Goal: Task Accomplishment & Management: Manage account settings

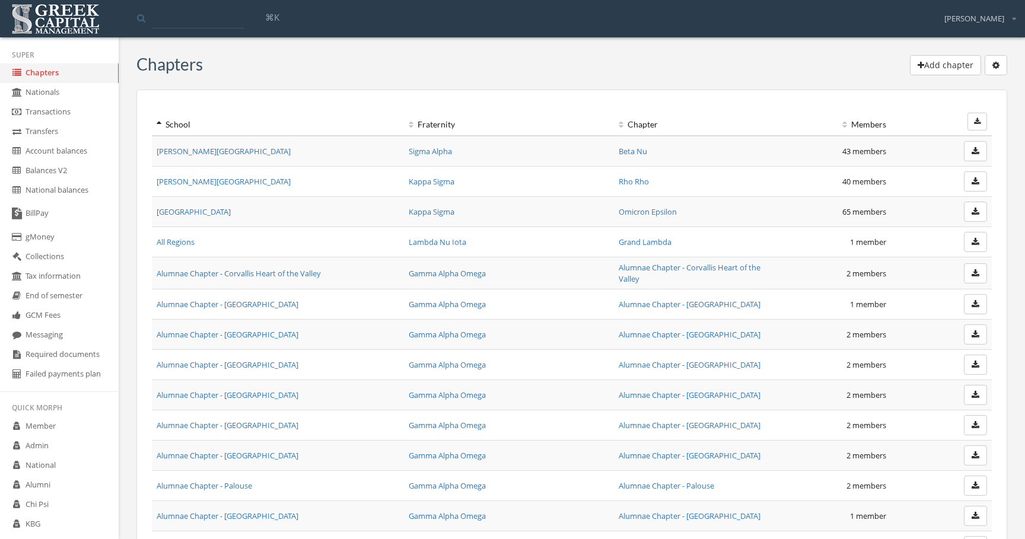
click at [231, 153] on link "Abraham Baldwin Agricultural College" at bounding box center [224, 151] width 134 height 11
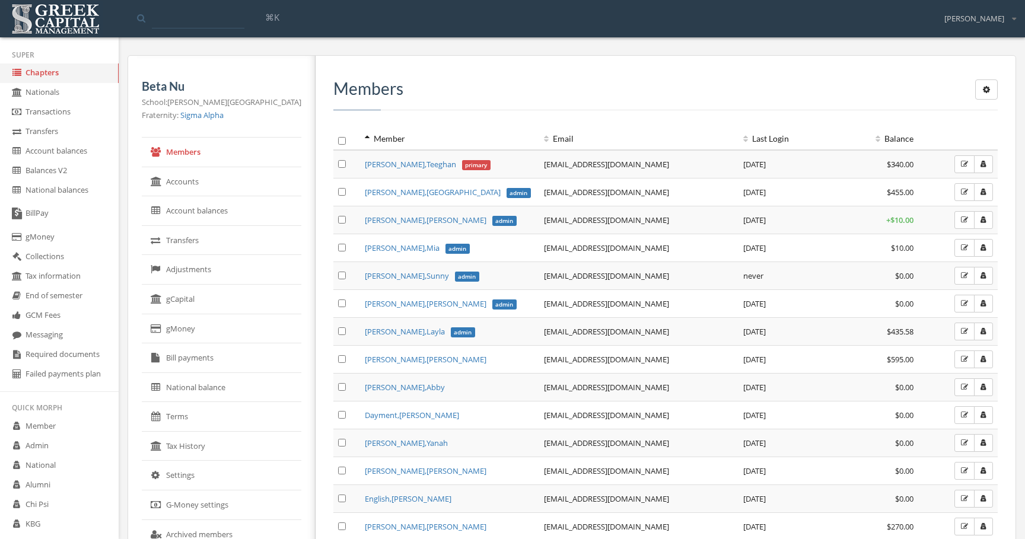
click at [399, 164] on link "Jameson , Teeghan primary" at bounding box center [428, 164] width 126 height 11
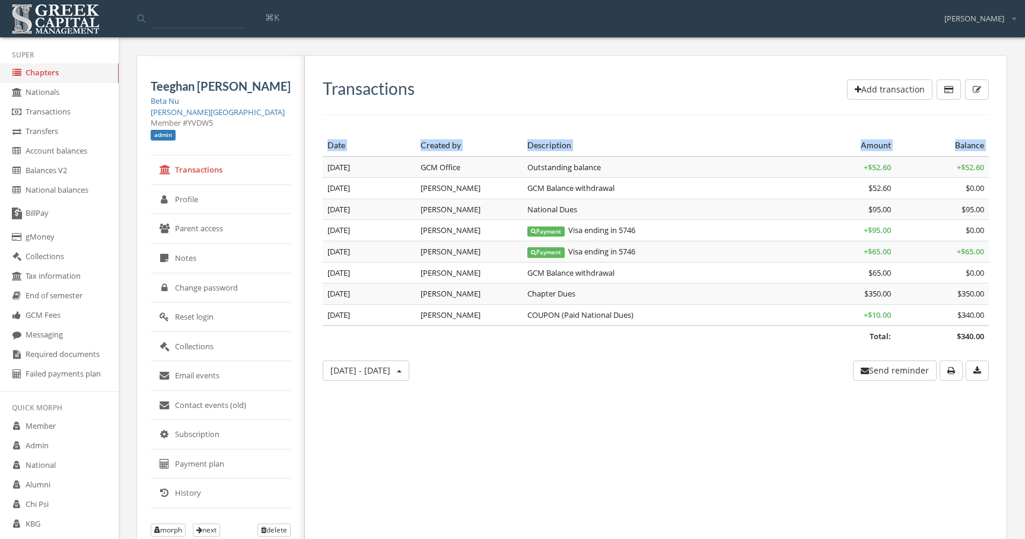
drag, startPoint x: 493, startPoint y: 126, endPoint x: 634, endPoint y: 338, distance: 254.7
click at [634, 339] on div "Transactions Add transaction Date Created by Description Amount Balance Total: …" at bounding box center [656, 229] width 666 height 301
click at [634, 338] on td "Total:" at bounding box center [609, 336] width 573 height 21
drag, startPoint x: 657, startPoint y: 338, endPoint x: 612, endPoint y: 122, distance: 220.5
click at [612, 122] on div "Transactions Add transaction Date Created by Description Amount Balance Total: …" at bounding box center [656, 229] width 666 height 301
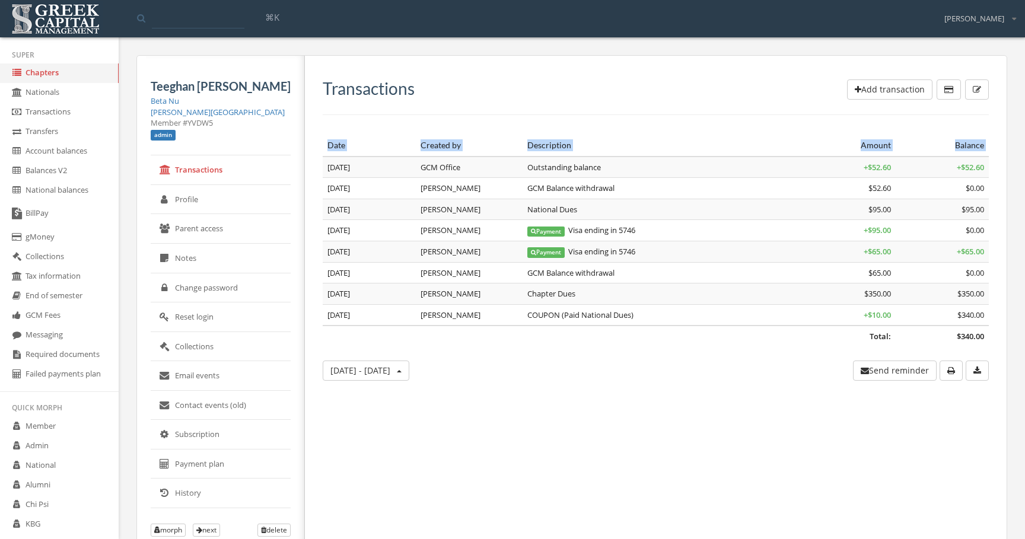
click at [612, 122] on div "Transactions Add transaction Date Created by Description Amount Balance Total: …" at bounding box center [656, 229] width 666 height 301
click at [851, 94] on button "Add transaction" at bounding box center [889, 89] width 85 height 20
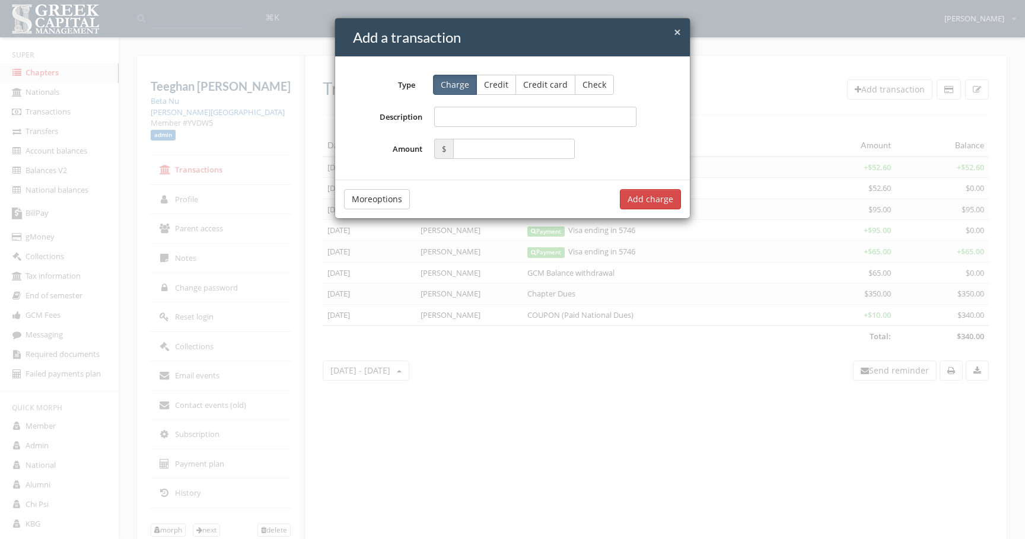
click at [806, 107] on div "× Close Add a transaction Type Charge Credit Credit card Check Description Amou…" at bounding box center [512, 269] width 1025 height 539
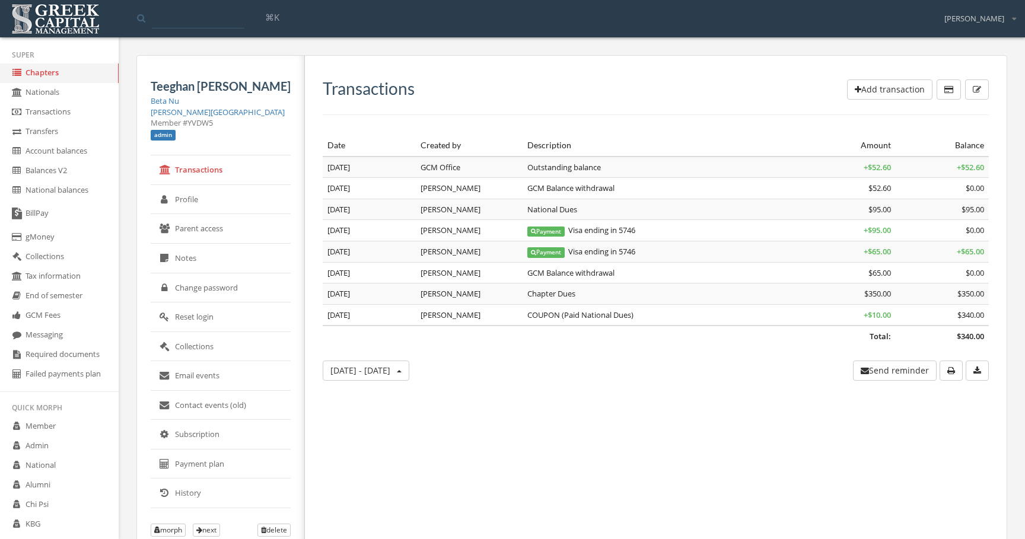
click at [870, 87] on button "Add transaction" at bounding box center [889, 89] width 85 height 20
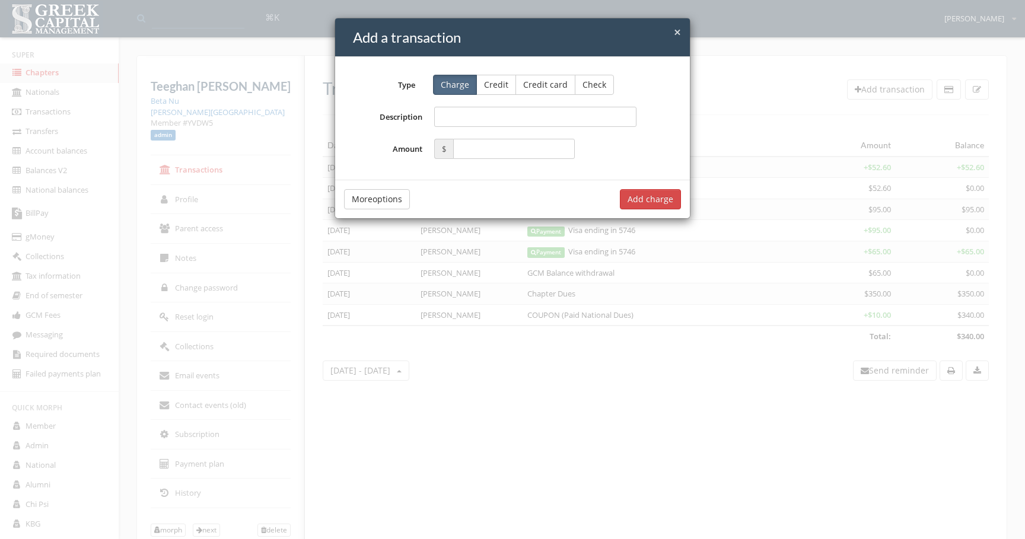
click at [387, 204] on button "More options" at bounding box center [377, 199] width 66 height 20
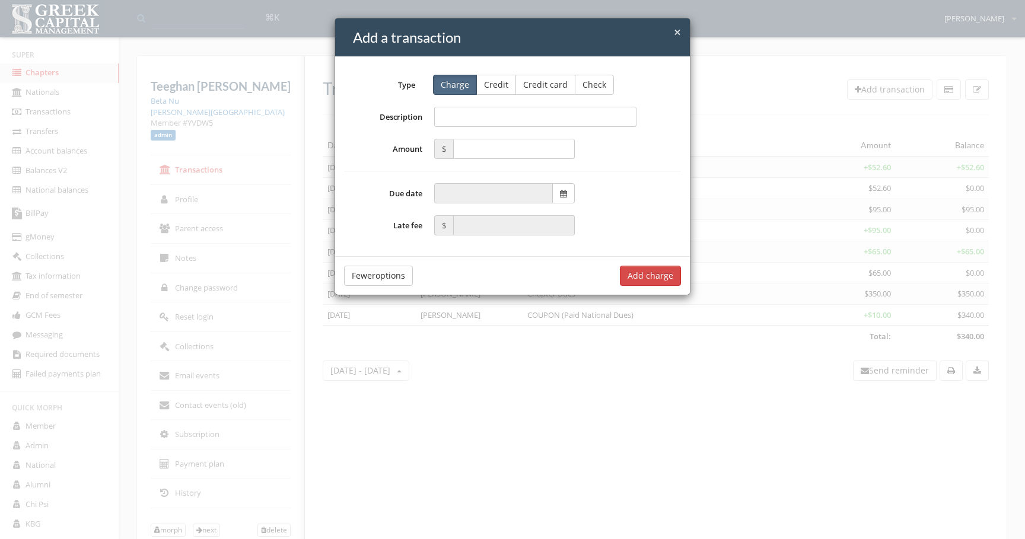
click at [829, 161] on div "× Close Add a transaction Type Charge Credit Credit card Check Description Amou…" at bounding box center [512, 269] width 1025 height 539
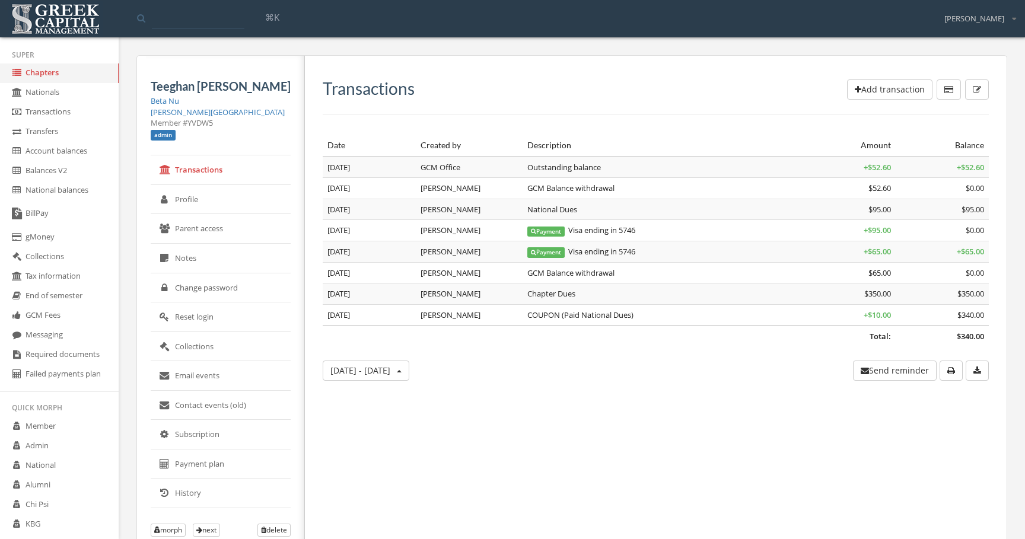
drag, startPoint x: 459, startPoint y: 234, endPoint x: 461, endPoint y: 227, distance: 6.9
click at [461, 227] on td "Jameson, T" at bounding box center [469, 230] width 107 height 21
click at [276, 192] on link "Profile" at bounding box center [221, 200] width 140 height 30
